Goal: Task Accomplishment & Management: Use online tool/utility

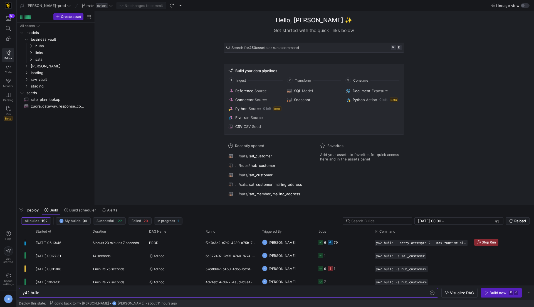
scroll to position [0, 17]
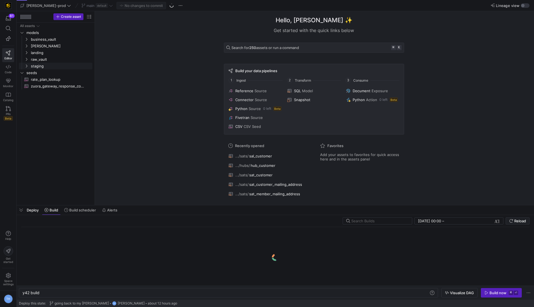
scroll to position [0, 17]
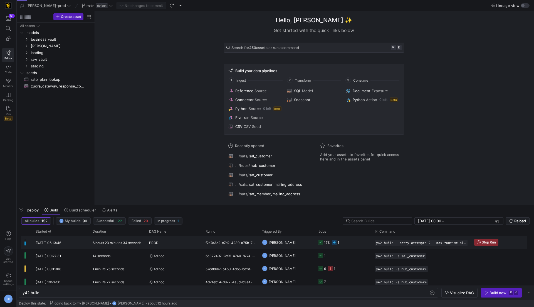
click at [180, 242] on div "PROD" at bounding box center [174, 242] width 50 height 13
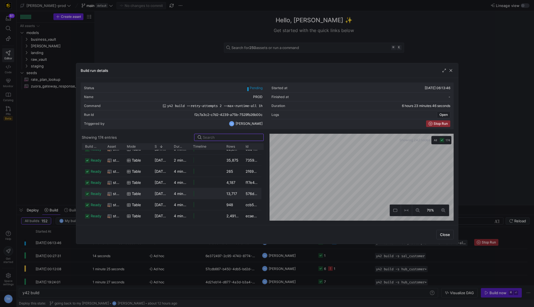
scroll to position [0, 0]
click at [251, 96] on div "Status Pending Started at 12/08/25, 06:13:46 Name PROD Finished at - Command y4…" at bounding box center [267, 151] width 373 height 138
click at [370, 91] on div "Status Pending Started at 12/08/25, 06:13:46 Name PROD Finished at - Command y4…" at bounding box center [267, 151] width 373 height 138
click at [308, 119] on div "Status Pending Started at 12/08/25, 06:13:46 Name PROD Finished at - Command y4…" at bounding box center [267, 151] width 373 height 138
click at [334, 267] on div at bounding box center [267, 153] width 534 height 307
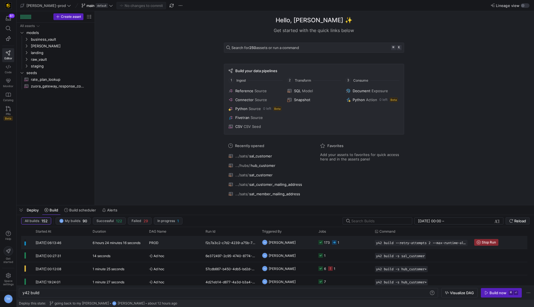
click at [336, 241] on icon at bounding box center [334, 242] width 4 height 4
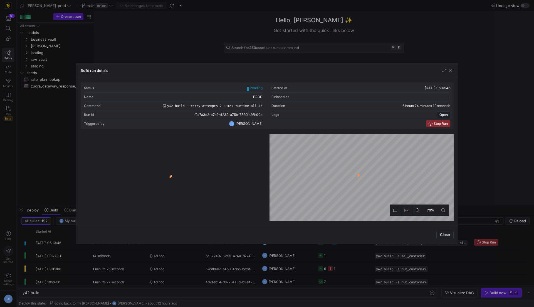
click at [181, 22] on div at bounding box center [267, 153] width 534 height 307
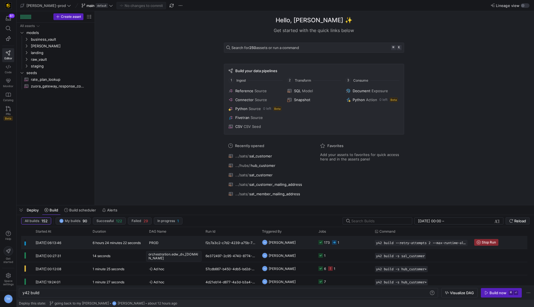
click at [191, 243] on div "PROD" at bounding box center [174, 242] width 50 height 13
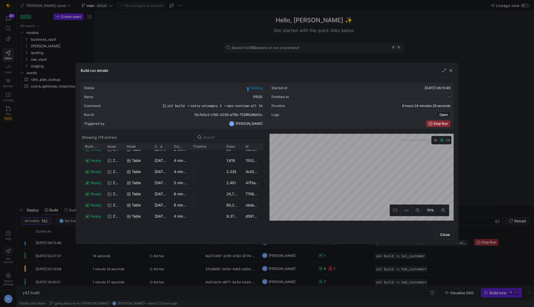
click at [263, 127] on div "Status Pending Started at 12/08/25, 06:13:46 Name PROD Finished at - Command y4…" at bounding box center [267, 151] width 373 height 138
click at [255, 129] on div "Status Pending Started at 12/08/25, 06:13:46 Name PROD Finished at - Command y4…" at bounding box center [267, 151] width 373 height 138
click at [282, 76] on div "Build run details Status Pending Started at 12/08/25, 06:13:46 Name PROD Finish…" at bounding box center [267, 153] width 383 height 181
click at [453, 69] on span "button" at bounding box center [451, 71] width 6 height 6
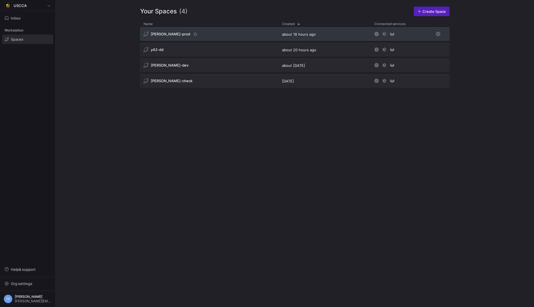
click at [231, 39] on div "[PERSON_NAME]-prod" at bounding box center [209, 33] width 139 height 13
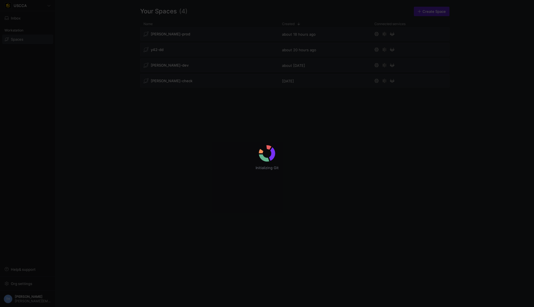
click at [209, 34] on div "Initializing Git" at bounding box center [267, 153] width 534 height 307
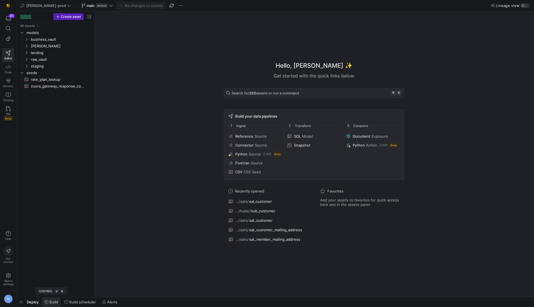
click at [48, 303] on span "Build" at bounding box center [52, 301] width 14 height 4
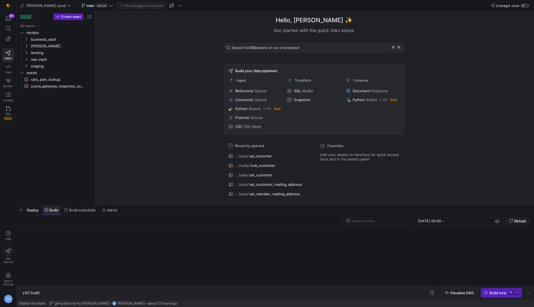
scroll to position [0, 17]
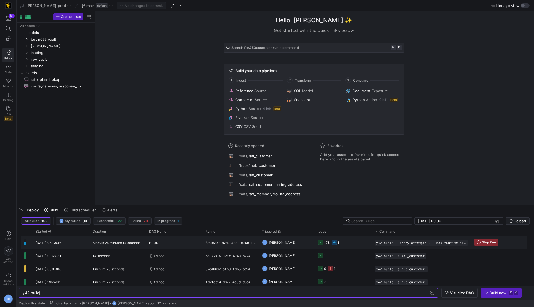
click at [108, 241] on y42-duration "6 hours 25 minutes 14 seconds" at bounding box center [117, 242] width 48 height 4
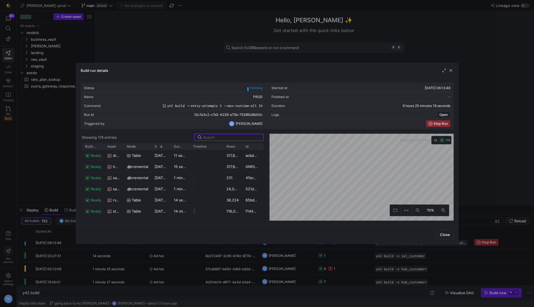
click at [255, 87] on span "Pending" at bounding box center [256, 88] width 13 height 4
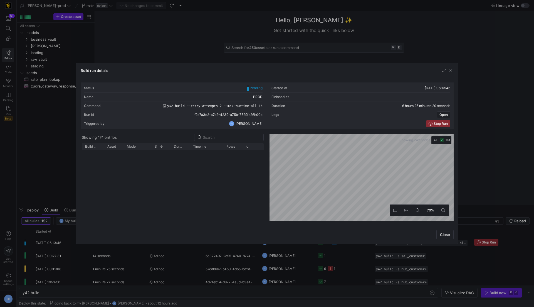
scroll to position [0, 0]
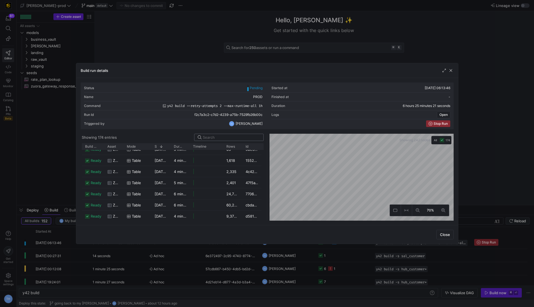
click at [227, 137] on input at bounding box center [231, 137] width 57 height 4
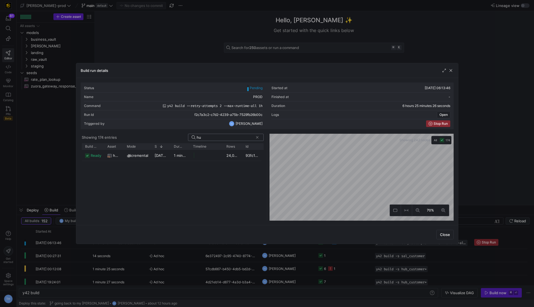
type input "h"
type input "s"
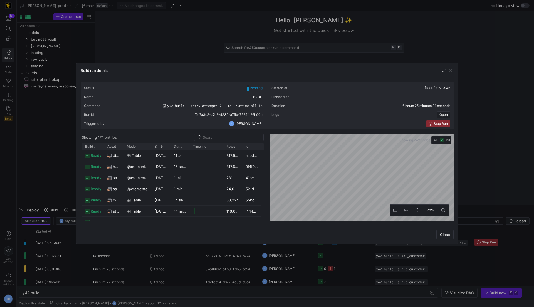
click at [237, 75] on div "Build run details Status Pending Started at 12/08/25, 06:13:46 Name PROD Finish…" at bounding box center [267, 153] width 383 height 181
click at [332, 100] on div "Status Pending Started at 12/08/25, 06:13:46 Name PROD Finished at - Command y4…" at bounding box center [267, 151] width 373 height 138
click at [303, 95] on div "Status Pending Started at 12/08/25, 06:13:46 Name PROD Finished at - Command y4…" at bounding box center [267, 151] width 373 height 138
click at [336, 225] on div "Status Pending Started at 12/08/25, 06:13:46 Name PROD Finished at - Command y4…" at bounding box center [267, 151] width 382 height 147
click at [493, 188] on div "Build run details Status Pending Started at 12/08/25, 06:13:46 Name PROD Finish…" at bounding box center [267, 153] width 534 height 307
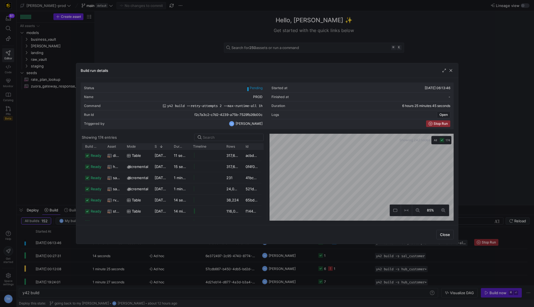
click at [414, 69] on div "Build run details Status Pending Started at 12/08/25, 06:13:46 Name PROD Finish…" at bounding box center [267, 153] width 383 height 181
click at [401, 114] on div "Status Pending Started at 12/08/25, 06:13:46 Name PROD Finished at - Command y4…" at bounding box center [267, 151] width 373 height 138
click at [300, 48] on div "Build run details Status Pending Started at 12/08/25, 06:13:46 Name PROD Finish…" at bounding box center [267, 153] width 534 height 307
click at [441, 132] on div "Status Pending Started at 12/08/25, 06:13:46 Name PROD Finished at - Command y4…" at bounding box center [267, 151] width 373 height 138
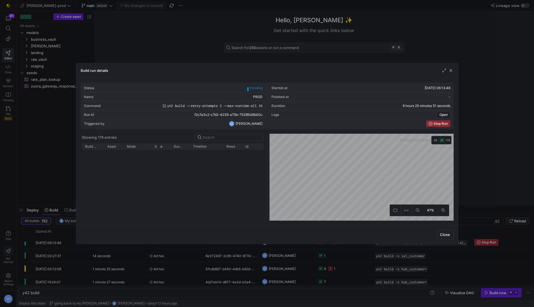
scroll to position [1528, 0]
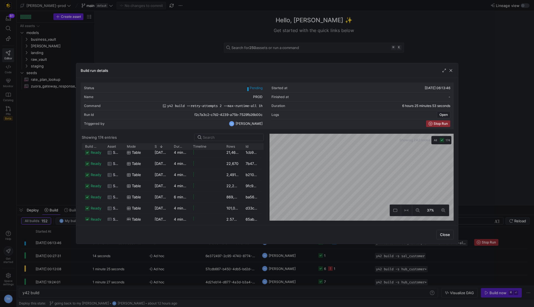
click at [361, 78] on div "Status Pending Started at 12/08/25, 06:13:46 Name PROD Finished at - Command y4…" at bounding box center [267, 151] width 382 height 147
click at [351, 87] on div "Status Pending Started at 12/08/25, 06:13:46 Name PROD Finished at - Command y4…" at bounding box center [267, 151] width 373 height 138
click at [354, 65] on div "Build run details Status Pending Started at 12/08/25, 06:13:46 Name PROD Finish…" at bounding box center [267, 153] width 383 height 181
click at [373, 110] on div "Status Pending Started at 12/08/25, 06:13:46 Name PROD Finished at - Command y4…" at bounding box center [267, 151] width 373 height 138
click at [176, 210] on as-split "Showing 174 entries Drag here to set row groups Drag here to set column labels …" at bounding box center [267, 177] width 373 height 87
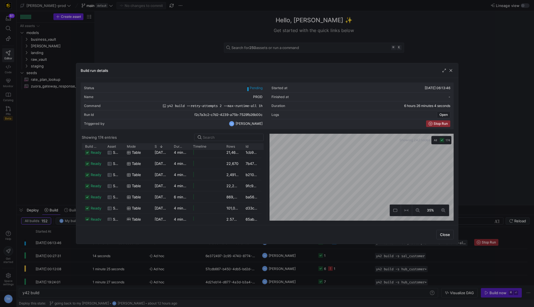
click at [268, 155] on div "Showing 242 nodes All 174 35%" at bounding box center [360, 177] width 186 height 87
click at [253, 206] on as-split "Showing 174 entries Drag here to set row groups Drag here to set column labels …" at bounding box center [267, 177] width 373 height 87
click at [245, 188] on as-split "Showing 174 entries Drag here to set row groups Drag here to set column labels …" at bounding box center [267, 177] width 373 height 87
click at [265, 106] on div "Status Pending Started at 12/08/25, 06:13:46 Name PROD Finished at - Command y4…" at bounding box center [267, 151] width 373 height 138
click at [267, 144] on as-split "Showing 174 entries Drag here to set row groups Drag here to set column labels …" at bounding box center [267, 177] width 373 height 87
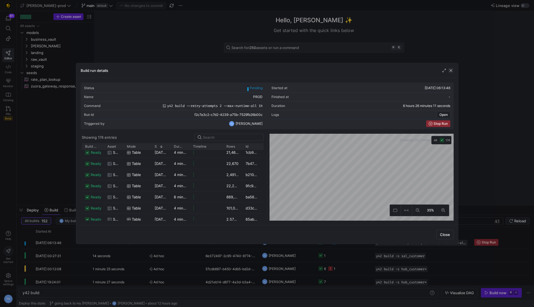
click at [453, 72] on span "button" at bounding box center [451, 71] width 6 height 6
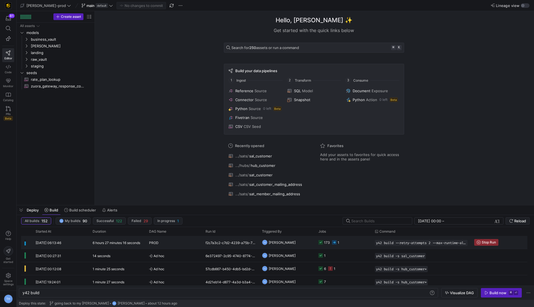
click at [351, 243] on y42-job-status-cell-renderer "173 1" at bounding box center [344, 242] width 50 height 12
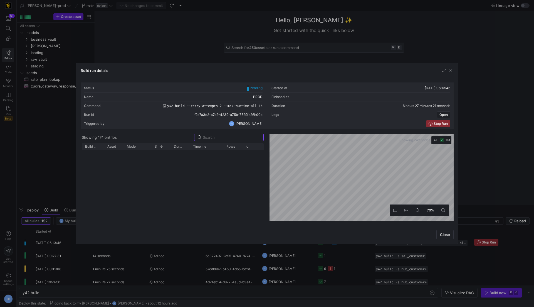
scroll to position [971, 0]
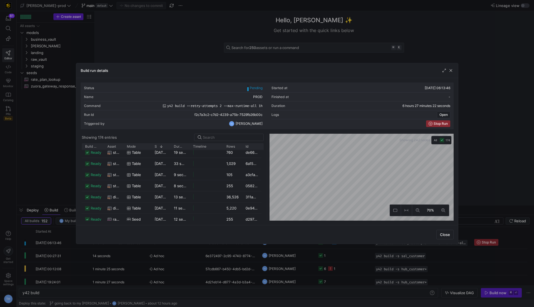
click at [351, 94] on div "Status Pending Started at 12/08/25, 06:13:46 Name PROD Finished at - Command y4…" at bounding box center [267, 151] width 373 height 138
click at [337, 52] on div "Build run details Status Pending Started at 12/08/25, 06:13:46 Name PROD Finish…" at bounding box center [267, 153] width 534 height 307
click at [344, 80] on div "Status Pending Started at 12/08/25, 06:13:46 Name PROD Finished at - Command y4…" at bounding box center [267, 151] width 382 height 147
click at [344, 63] on div "Build run details Status Pending Started at 12/08/25, 06:13:46 Name PROD Finish…" at bounding box center [267, 153] width 383 height 181
click at [349, 61] on div "Build run details Status Pending Started at 12/08/25, 06:13:46 Name PROD Finish…" at bounding box center [267, 153] width 534 height 307
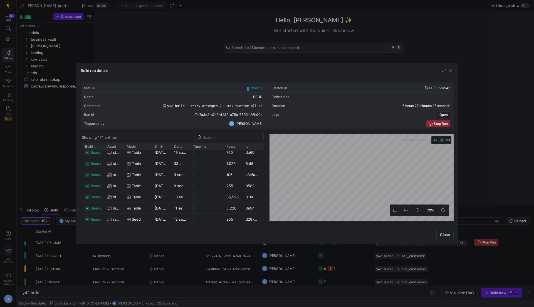
click at [350, 36] on div "Build run details Status Pending Started at 12/08/25, 06:13:46 Name PROD Finish…" at bounding box center [267, 153] width 534 height 307
click at [339, 33] on div "Build run details Status Pending Started at 12/08/25, 06:13:46 Name PROD Finish…" at bounding box center [267, 153] width 534 height 307
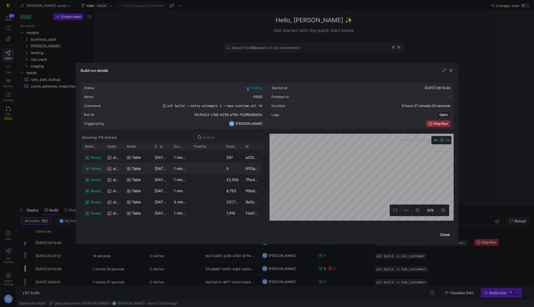
scroll to position [1366, 0]
click at [367, 100] on div "Status Pending Started at 12/08/25, 06:13:46 Name PROD Finished at - Command y4…" at bounding box center [267, 151] width 373 height 138
click at [362, 77] on div "Build run details Status Pending Started at 12/08/25, 06:13:46 Name PROD Finish…" at bounding box center [267, 153] width 383 height 181
click at [358, 53] on div "Build run details Status Pending Started at 12/08/25, 06:13:46 Name PROD Finish…" at bounding box center [267, 153] width 534 height 307
click at [350, 60] on div "Build run details Status Pending Started at 12/08/25, 06:13:46 Name PROD Finish…" at bounding box center [267, 153] width 534 height 307
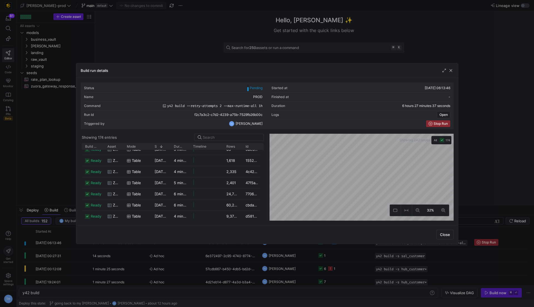
click at [346, 34] on div "Build run details Status Pending Started at 12/08/25, 06:13:46 Name PROD Finish…" at bounding box center [267, 153] width 534 height 307
click at [372, 0] on html "81 Editor Code Monitor Catalog PRs Beta Help Get started Space settings TH edw-…" at bounding box center [267, 153] width 534 height 307
click at [382, 0] on html "81 Editor Code Monitor Catalog PRs Beta Help Get started Space settings TH edw-…" at bounding box center [267, 153] width 534 height 307
click at [365, 150] on div "Status Pending Started at 12/08/25, 06:13:46 Name PROD Finished at - Command y4…" at bounding box center [267, 151] width 373 height 138
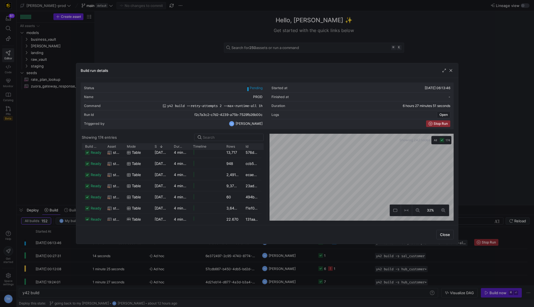
drag, startPoint x: 340, startPoint y: 133, endPoint x: 367, endPoint y: 245, distance: 115.7
click at [367, 245] on div "Build run details Status Pending Started at 12/08/25, 06:13:46 Name PROD Finish…" at bounding box center [267, 153] width 534 height 307
click at [356, 284] on div "Build run details Status Pending Started at 12/08/25, 06:13:46 Name PROD Finish…" at bounding box center [267, 153] width 534 height 307
click at [250, 100] on div "Status Pending Started at 12/08/25, 06:13:46 Name PROD Finished at - Command y4…" at bounding box center [267, 151] width 373 height 138
click at [317, 256] on div "Build run details Status Pending Started at 12/08/25, 06:13:46 Name PROD Finish…" at bounding box center [267, 153] width 534 height 307
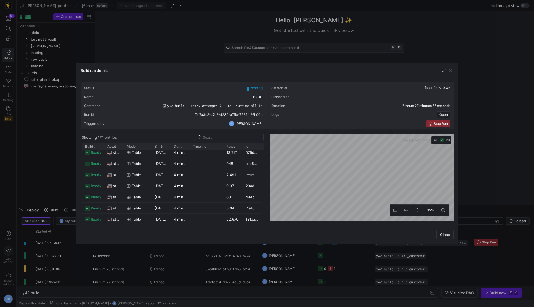
click at [331, 251] on div "Build run details Status Pending Started at 12/08/25, 06:13:46 Name PROD Finish…" at bounding box center [267, 153] width 534 height 307
click at [346, 263] on div "Build run details Status Pending Started at 12/08/25, 06:13:46 Name PROD Finish…" at bounding box center [267, 153] width 534 height 307
click at [362, 252] on div "Build run details Status Pending Started at 12/08/25, 06:13:46 Name PROD Finish…" at bounding box center [267, 153] width 534 height 307
click at [394, 242] on div "Build run details Status Pending Started at 12/08/25, 06:13:46 Name PROD Finish…" at bounding box center [267, 153] width 383 height 181
click at [383, 278] on div "Build run details Status Pending Started at 12/08/25, 06:13:46 Name PROD Finish…" at bounding box center [267, 153] width 534 height 307
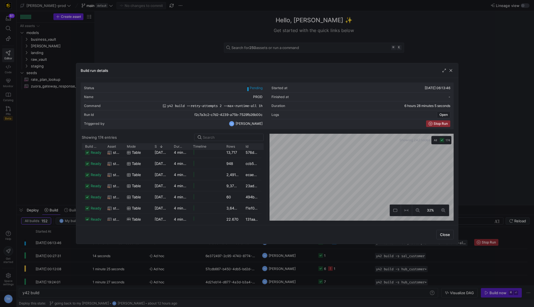
click at [373, 291] on div "Build run details Status Pending Started at 12/08/25, 06:13:46 Name PROD Finish…" at bounding box center [267, 153] width 534 height 307
click at [169, 22] on div at bounding box center [267, 153] width 534 height 307
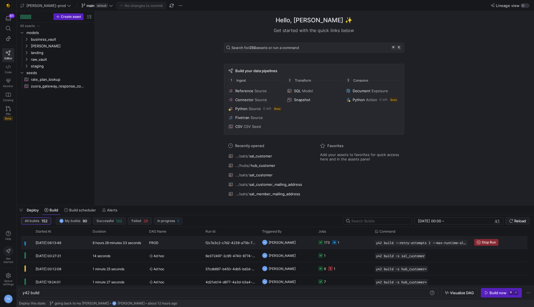
click at [167, 244] on div "PROD" at bounding box center [174, 242] width 50 height 13
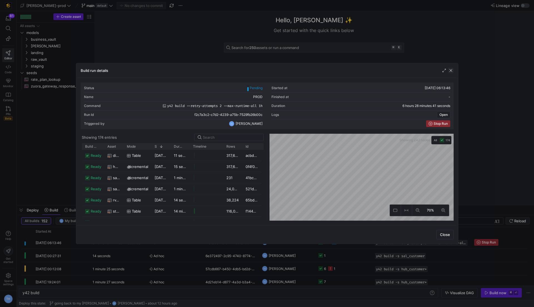
click at [453, 71] on span "button" at bounding box center [451, 71] width 6 height 6
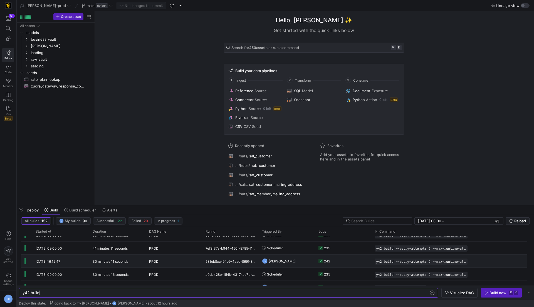
scroll to position [107, 0]
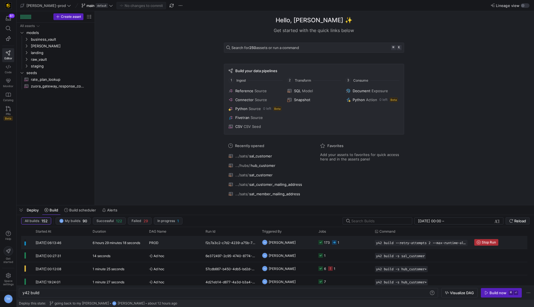
click at [486, 241] on span "Stop Run" at bounding box center [489, 242] width 14 height 4
click at [359, 239] on y42-job-status-cell-renderer "173 1" at bounding box center [344, 242] width 50 height 12
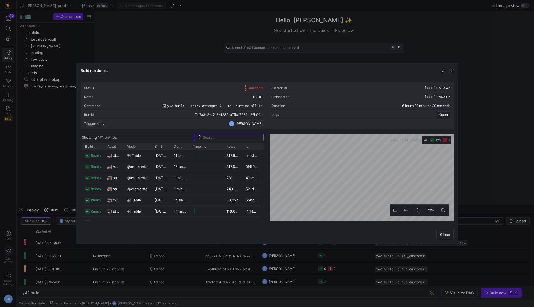
click at [447, 140] on icon "button" at bounding box center [445, 140] width 4 height 4
click at [455, 157] on span "Canceled" at bounding box center [459, 159] width 15 height 4
click at [181, 186] on div "-" at bounding box center [180, 188] width 19 height 11
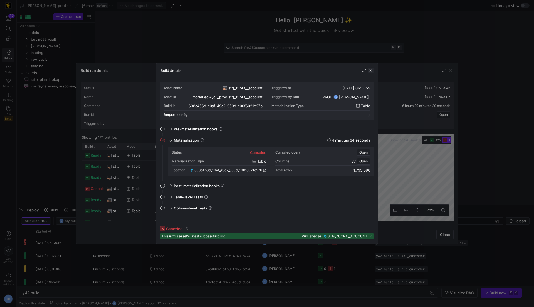
click at [371, 72] on span "button" at bounding box center [371, 71] width 6 height 6
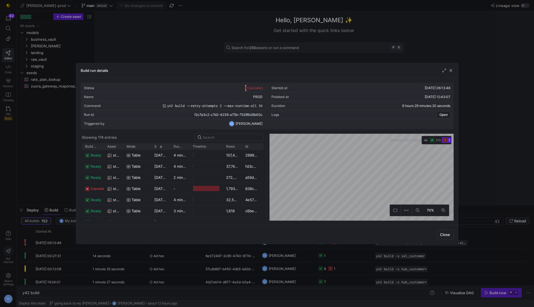
click at [450, 74] on div "Build run details" at bounding box center [267, 70] width 382 height 15
click at [450, 72] on span "button" at bounding box center [451, 71] width 6 height 6
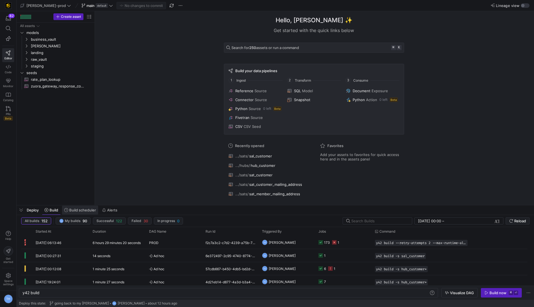
click at [77, 211] on span "Build scheduler" at bounding box center [82, 210] width 27 height 4
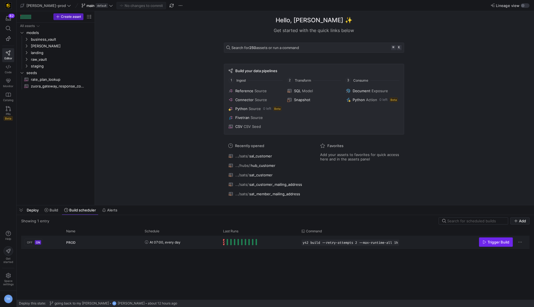
click at [494, 240] on span "Trigger Build" at bounding box center [499, 242] width 22 height 4
click at [53, 208] on span "Build" at bounding box center [54, 210] width 9 height 4
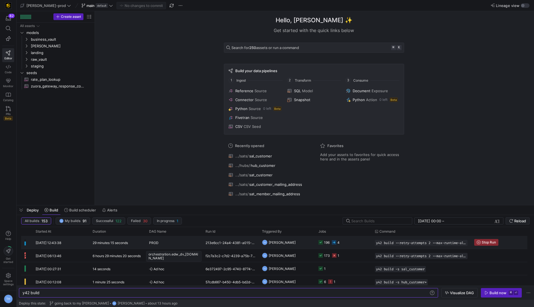
click at [176, 243] on div "PROD" at bounding box center [174, 242] width 50 height 13
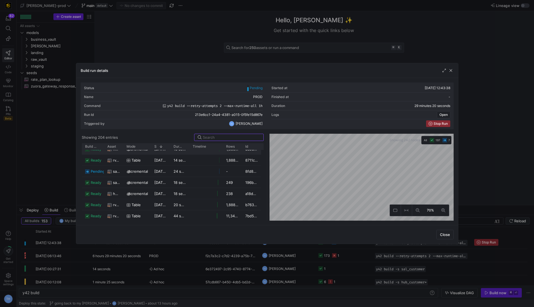
scroll to position [24, 0]
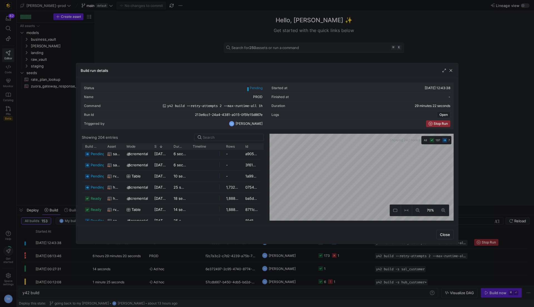
click at [184, 54] on div at bounding box center [267, 153] width 534 height 307
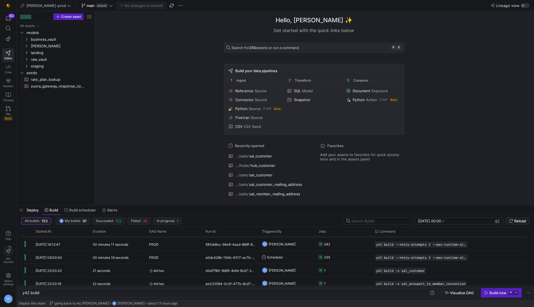
scroll to position [163, 0]
